Goal: Find specific page/section: Find specific page/section

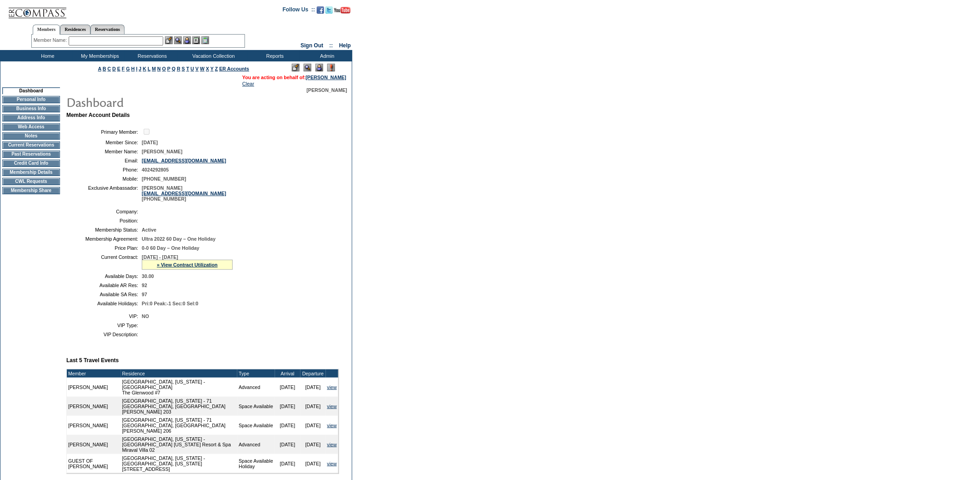
click at [40, 149] on td "Current Reservations" at bounding box center [31, 144] width 58 height 7
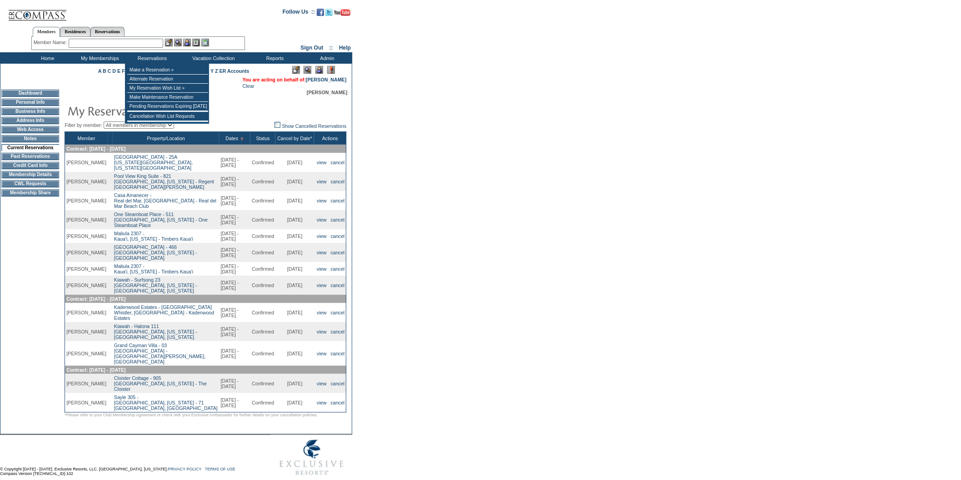
click at [133, 40] on input "text" at bounding box center [116, 43] width 95 height 9
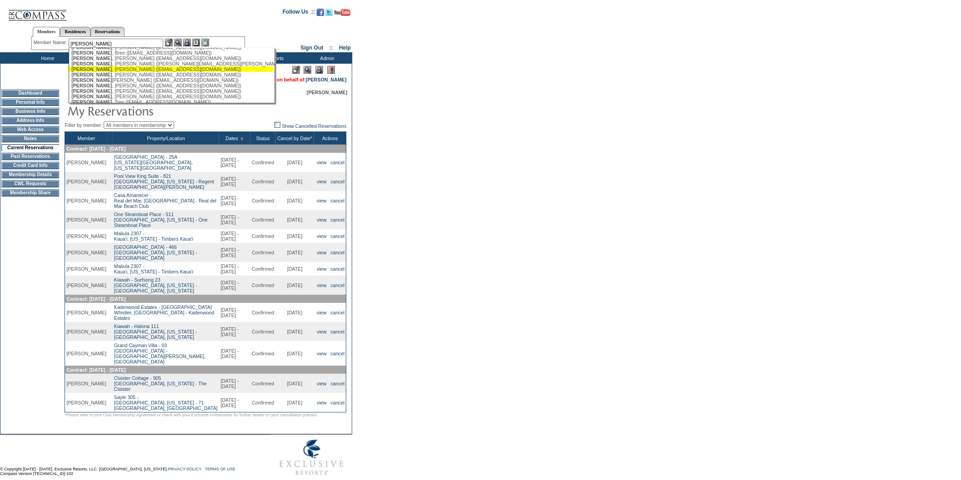
scroll to position [89, 0]
click at [125, 70] on div "[PERSON_NAME] ([EMAIL_ADDRESS][DOMAIN_NAME])" at bounding box center [171, 67] width 200 height 5
type input "[PERSON_NAME] ([EMAIL_ADDRESS][DOMAIN_NAME])"
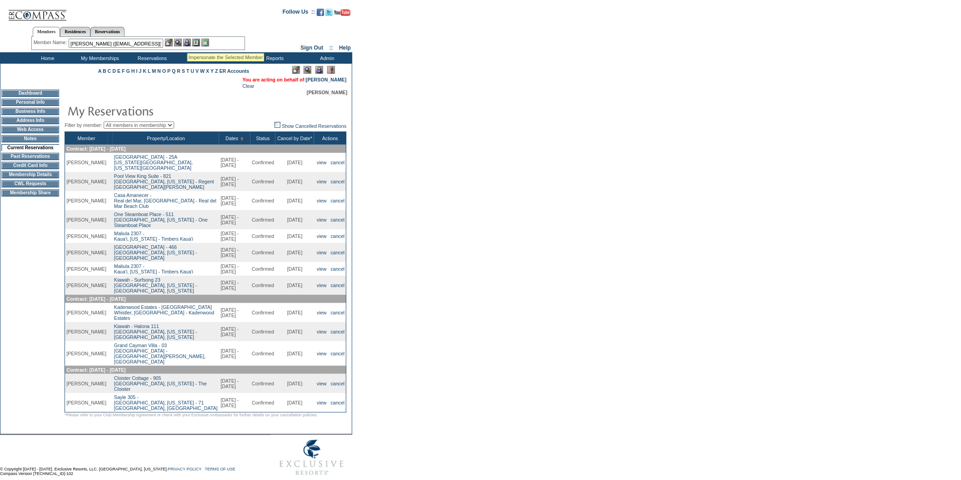
click at [188, 41] on img at bounding box center [187, 43] width 8 height 8
click at [179, 41] on img at bounding box center [178, 43] width 8 height 8
